Goal: Task Accomplishment & Management: Use online tool/utility

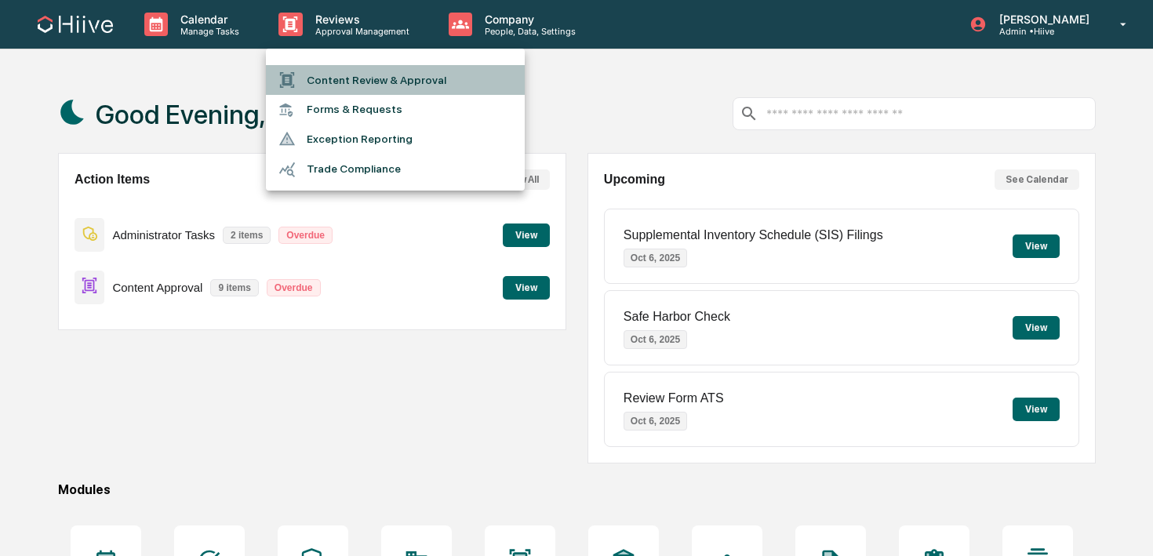
click at [312, 75] on li "Content Review & Approval" at bounding box center [395, 80] width 259 height 30
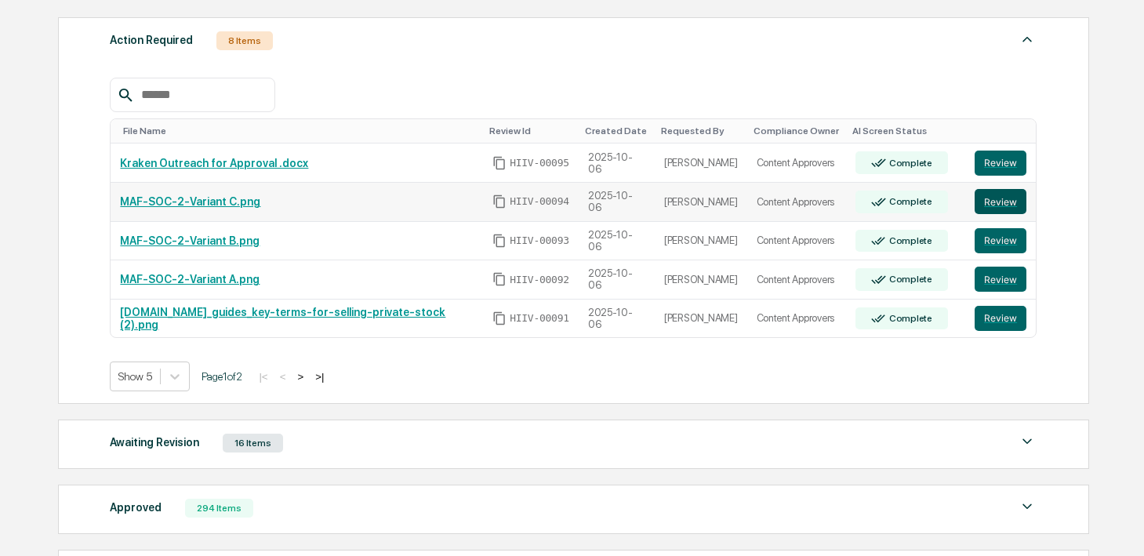
click at [1001, 203] on button "Review" at bounding box center [1001, 201] width 52 height 25
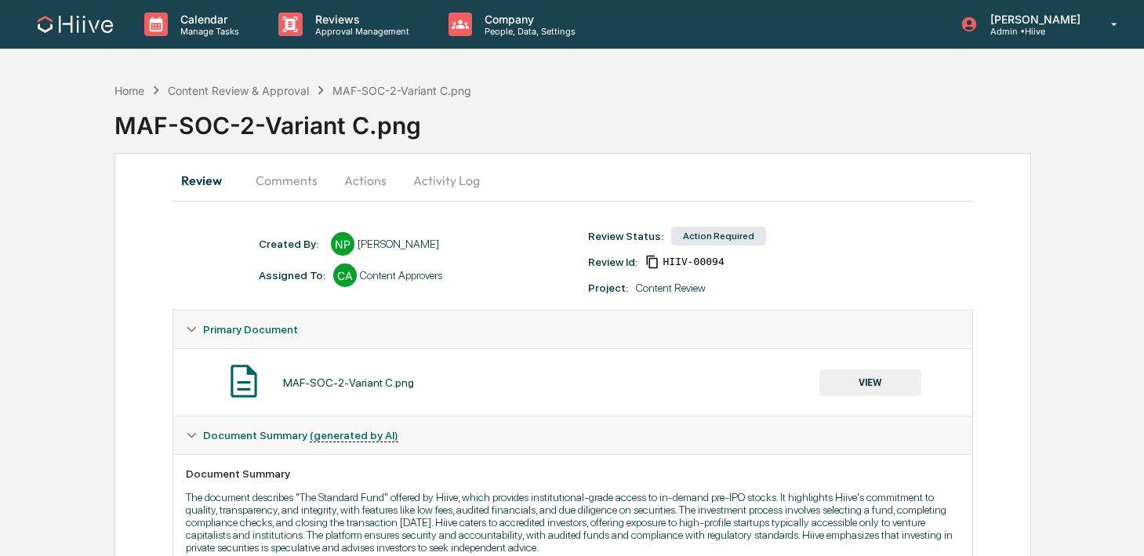
click at [875, 380] on button "VIEW" at bounding box center [871, 382] width 102 height 27
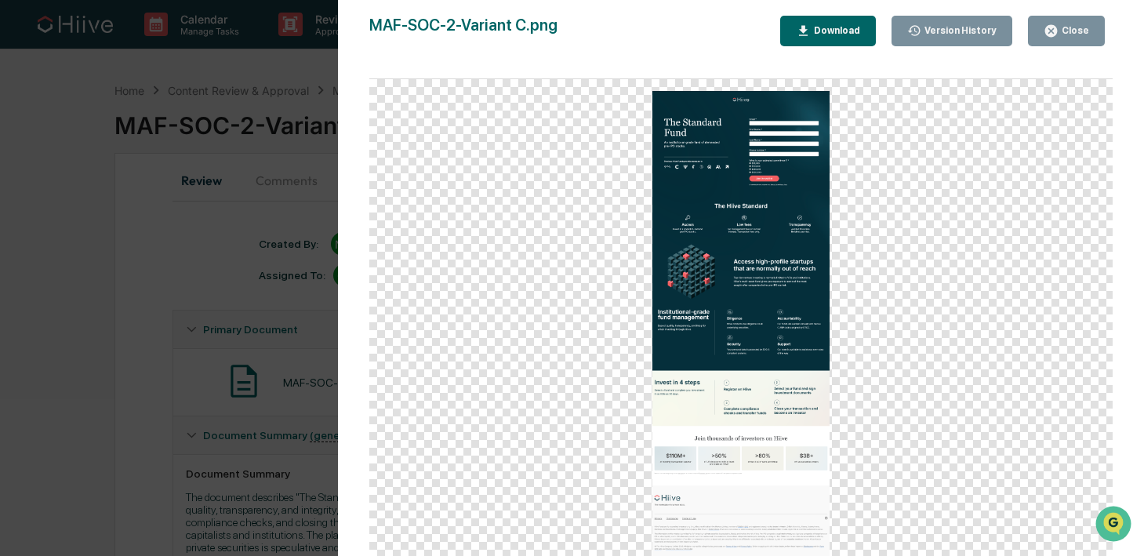
click at [1047, 35] on icon "button" at bounding box center [1051, 31] width 15 height 15
